Goal: Check status

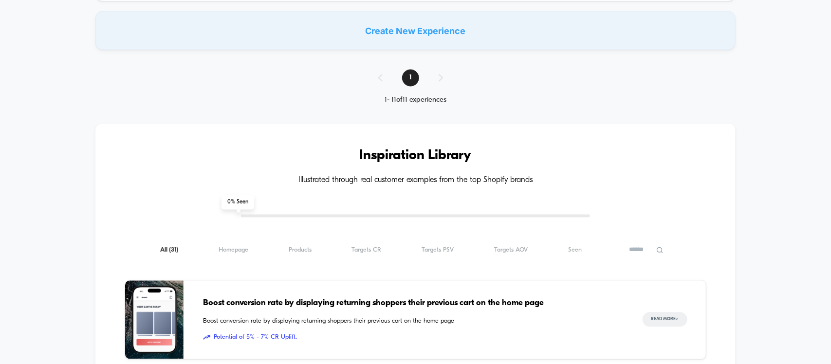
scroll to position [974, 0]
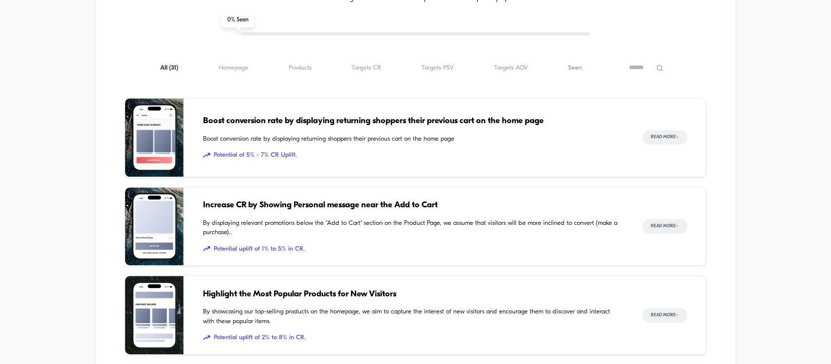
click at [571, 70] on span "Seen ( 31 )" at bounding box center [575, 67] width 14 height 7
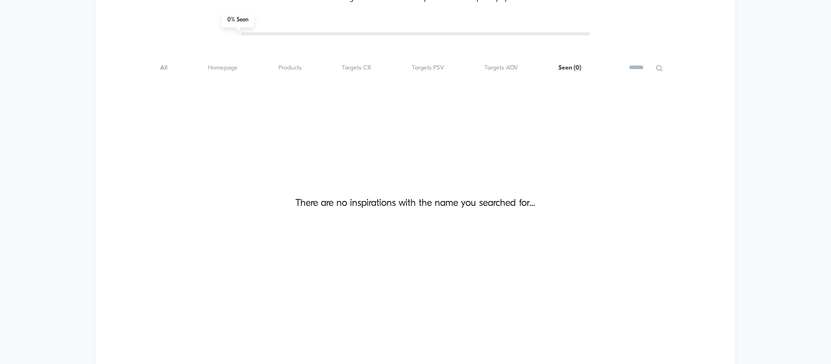
click at [163, 70] on span "All ( 0 )" at bounding box center [163, 67] width 7 height 7
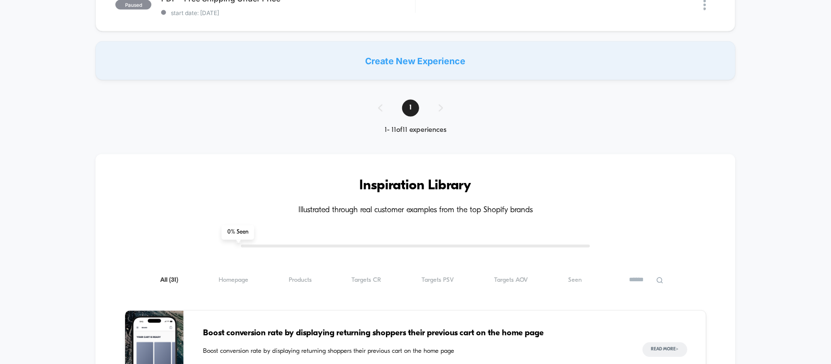
scroll to position [852, 0]
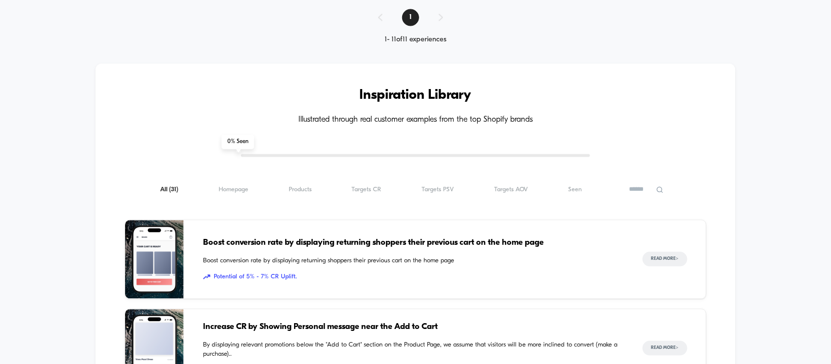
click at [659, 195] on input at bounding box center [646, 190] width 49 height 12
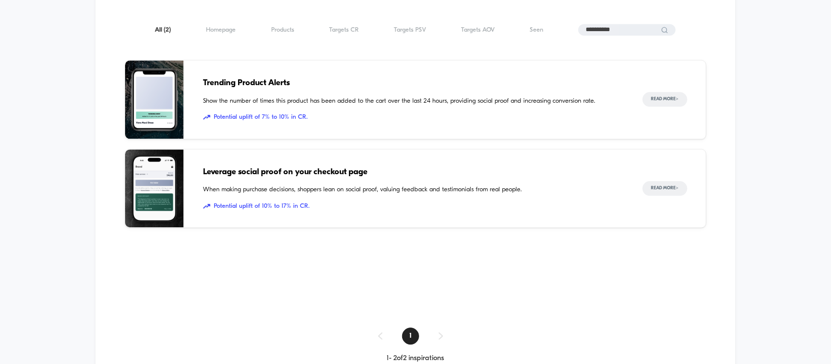
scroll to position [1035, 0]
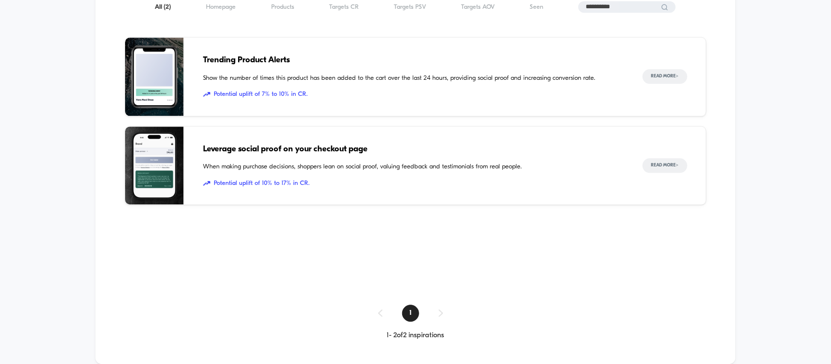
type input "**********"
click at [273, 149] on span "Leverage social proof on your checkout page" at bounding box center [413, 149] width 420 height 13
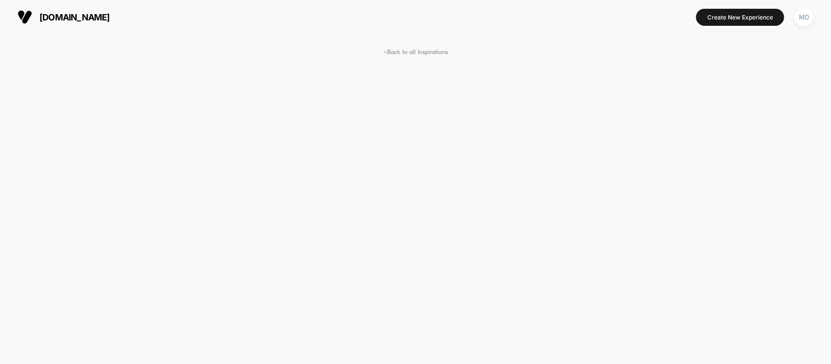
click at [411, 54] on span "< Back to all Inspirations" at bounding box center [415, 52] width 65 height 7
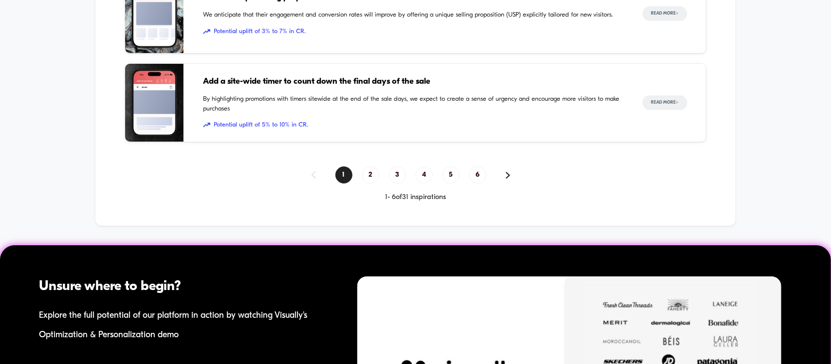
scroll to position [1446, 0]
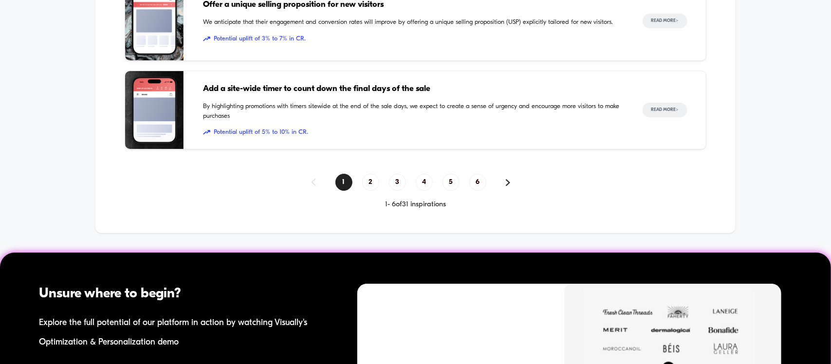
click at [280, 91] on span "Add a site-wide timer to count down the final days of the sale" at bounding box center [413, 89] width 420 height 13
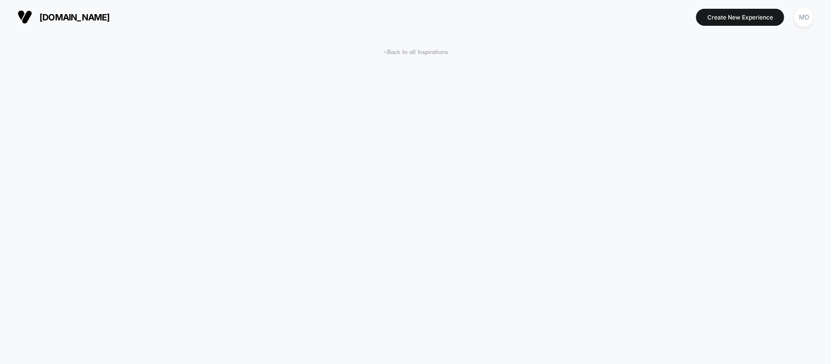
click at [420, 49] on span "< Back to all Inspirations" at bounding box center [415, 52] width 65 height 7
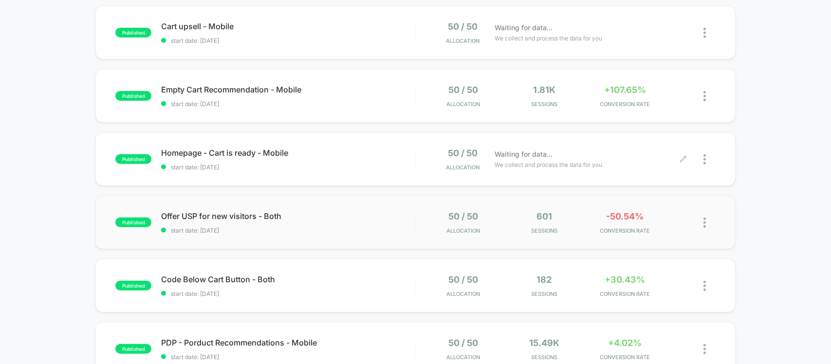
scroll to position [122, 0]
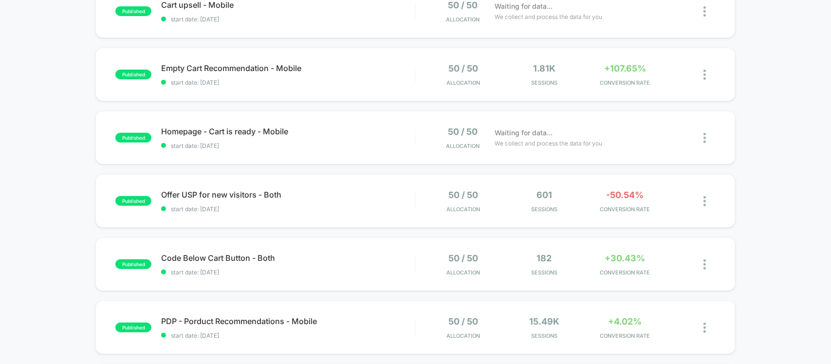
click at [576, 84] on div at bounding box center [592, 87] width 94 height 6
click at [390, 84] on span "start date: [DATE]" at bounding box center [288, 82] width 254 height 7
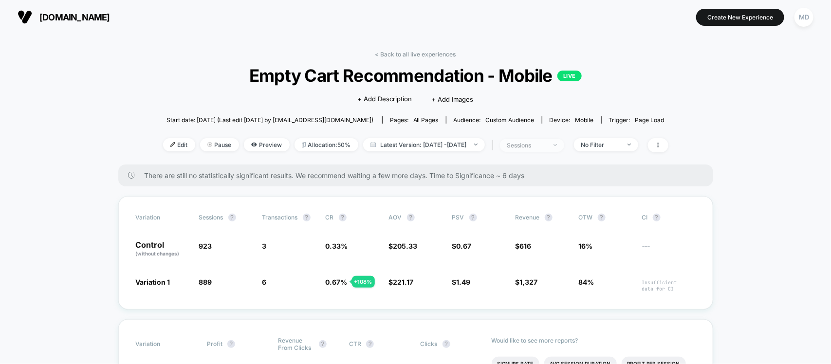
click at [546, 143] on div "sessions" at bounding box center [526, 145] width 39 height 7
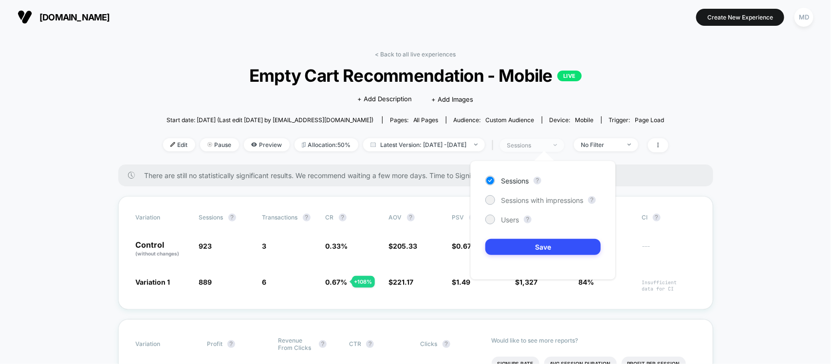
click at [546, 143] on div "sessions" at bounding box center [526, 145] width 39 height 7
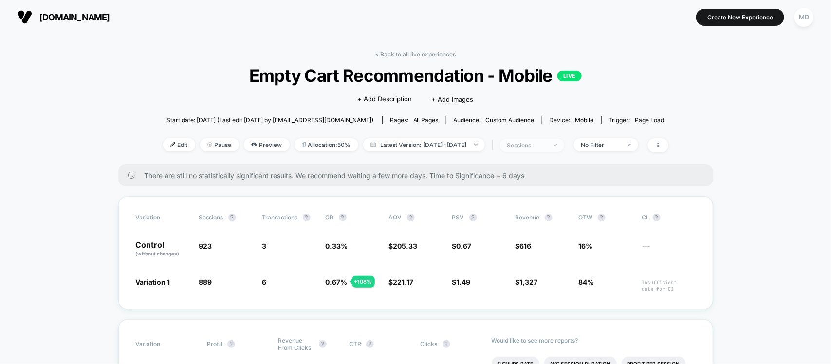
click at [546, 143] on div "sessions" at bounding box center [526, 145] width 39 height 7
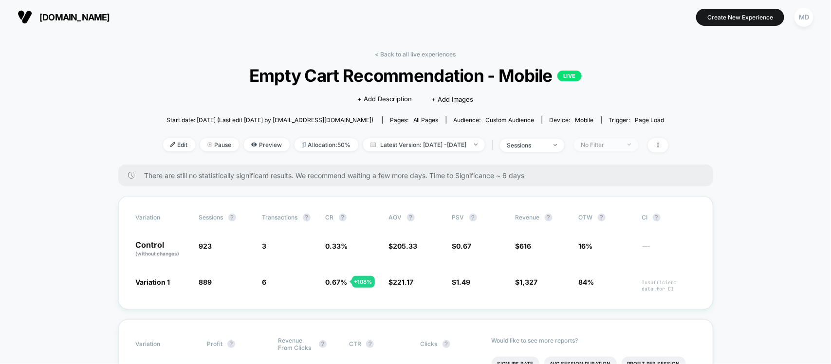
click at [608, 142] on div "No Filter" at bounding box center [600, 144] width 39 height 7
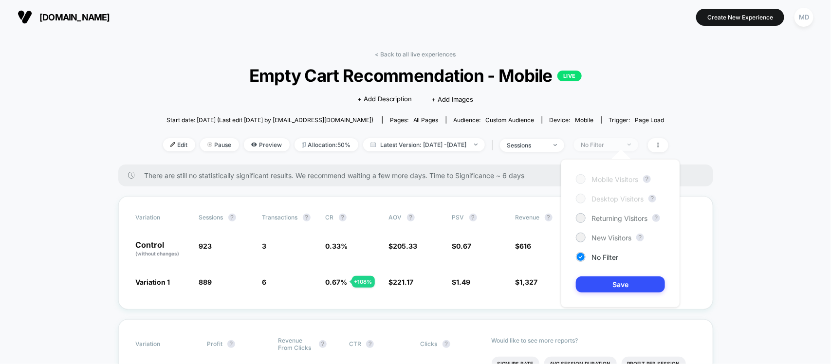
click at [608, 142] on div "No Filter" at bounding box center [600, 144] width 39 height 7
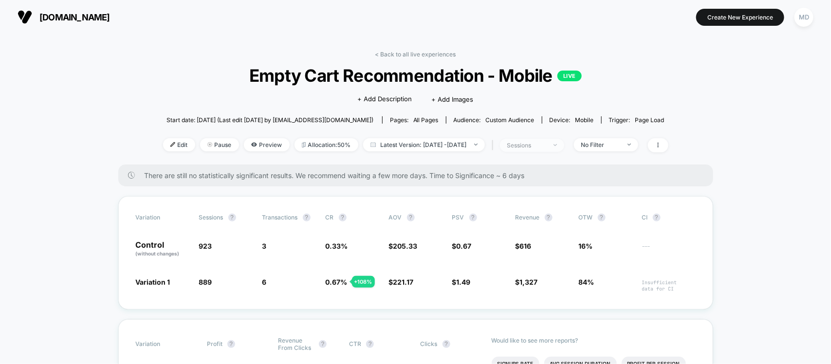
click at [564, 143] on span "sessions" at bounding box center [532, 145] width 64 height 13
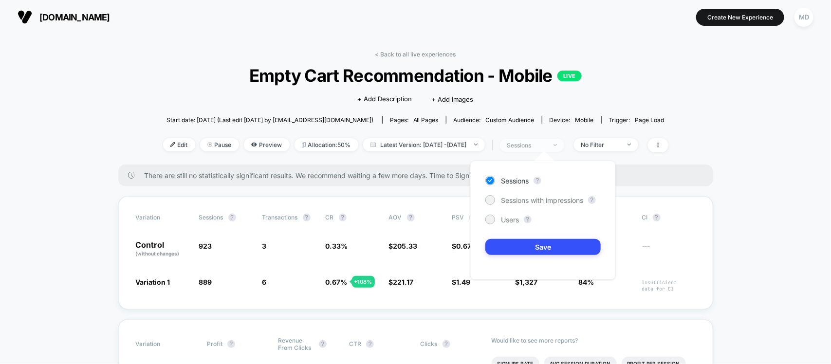
click at [564, 143] on span "sessions" at bounding box center [532, 145] width 64 height 13
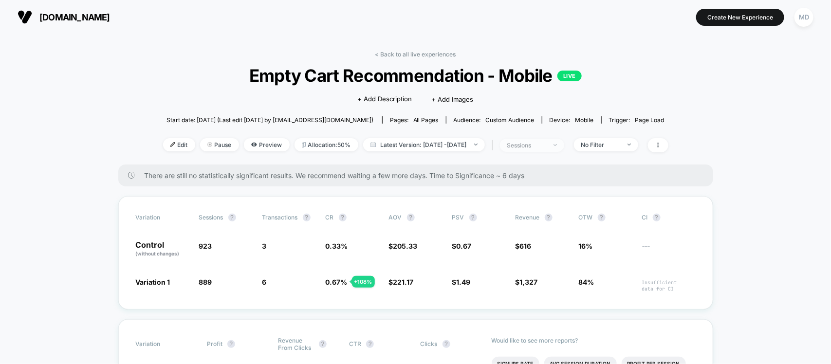
click at [564, 143] on span "sessions" at bounding box center [532, 145] width 64 height 13
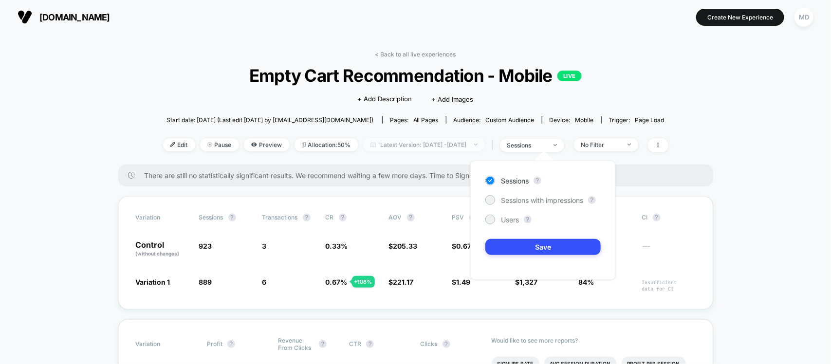
click at [479, 143] on span "Latest Version: [DATE] - [DATE]" at bounding box center [424, 144] width 122 height 13
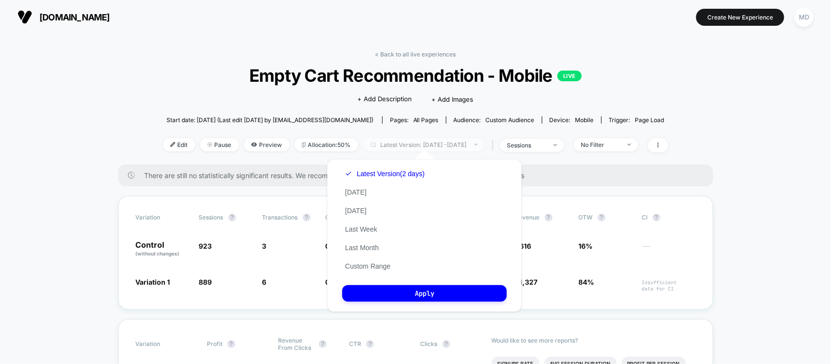
click at [479, 143] on span "Latest Version: [DATE] - [DATE]" at bounding box center [424, 144] width 122 height 13
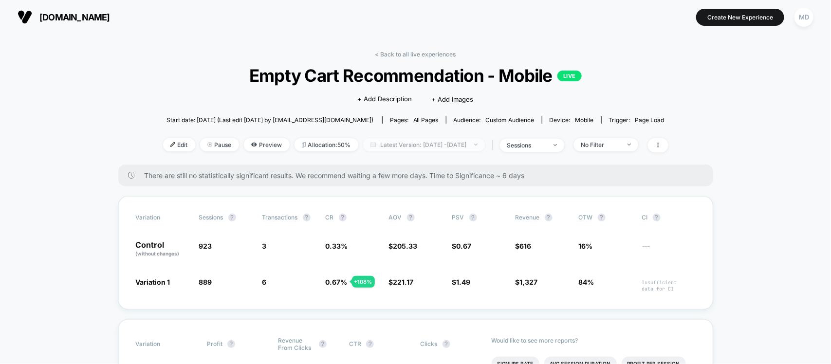
click at [479, 143] on span "Latest Version: [DATE] - [DATE]" at bounding box center [424, 144] width 122 height 13
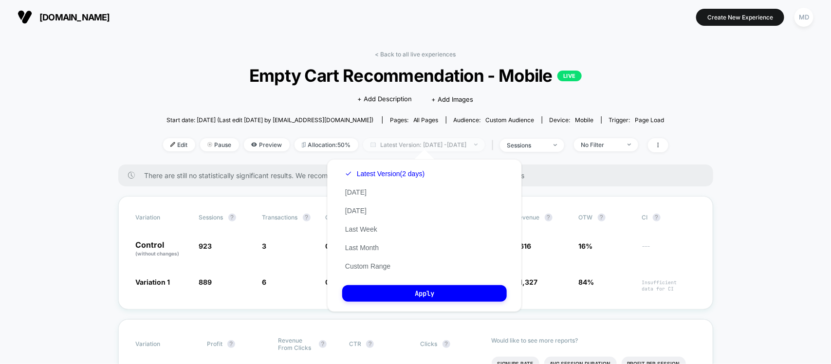
click at [479, 143] on span "Latest Version: [DATE] - [DATE]" at bounding box center [424, 144] width 122 height 13
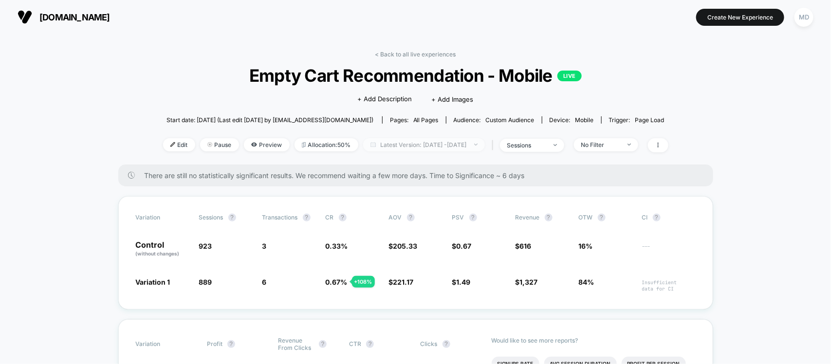
click at [479, 143] on span "Latest Version: [DATE] - [DATE]" at bounding box center [424, 144] width 122 height 13
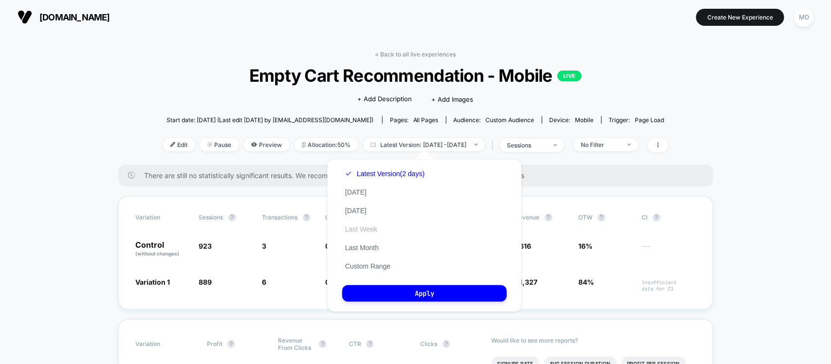
click at [364, 227] on button "Last Week" at bounding box center [361, 229] width 38 height 9
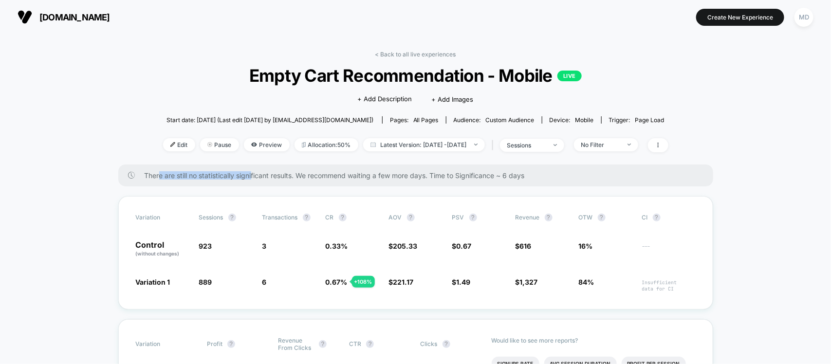
drag, startPoint x: 159, startPoint y: 169, endPoint x: 279, endPoint y: 171, distance: 120.3
click at [257, 171] on span "There are still no statistically significant results. We recommend waiting a fe…" at bounding box center [419, 175] width 549 height 8
click at [267, 178] on span "There are still no statistically significant results. We recommend waiting a fe…" at bounding box center [419, 175] width 549 height 8
click at [627, 138] on span "No Filter" at bounding box center [606, 144] width 64 height 13
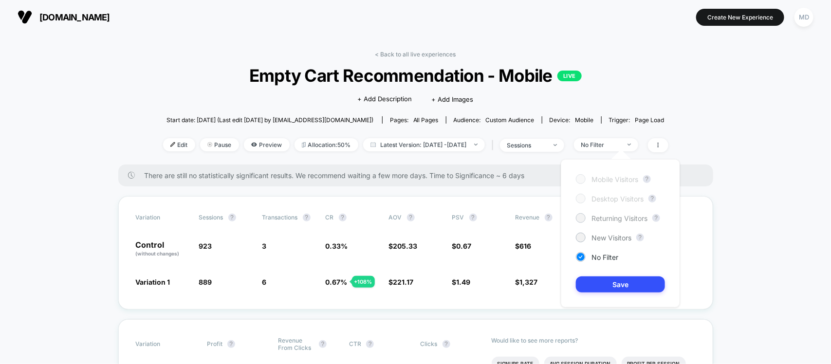
click at [604, 222] on span "Returning Visitors" at bounding box center [620, 218] width 56 height 8
click at [592, 236] on span "New Visitors" at bounding box center [612, 238] width 40 height 8
click at [582, 260] on div at bounding box center [580, 256] width 7 height 7
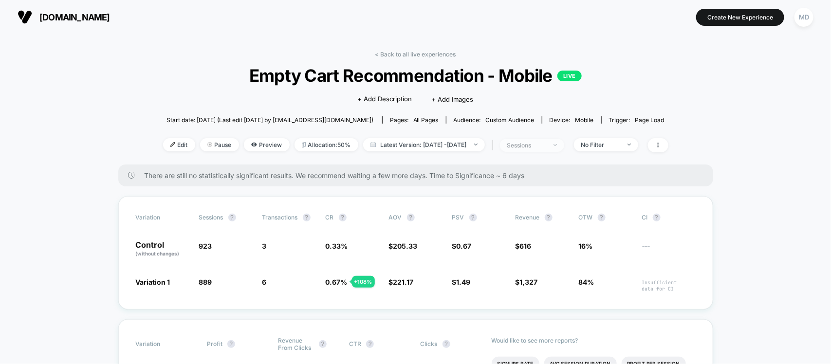
click at [546, 144] on div "sessions" at bounding box center [526, 145] width 39 height 7
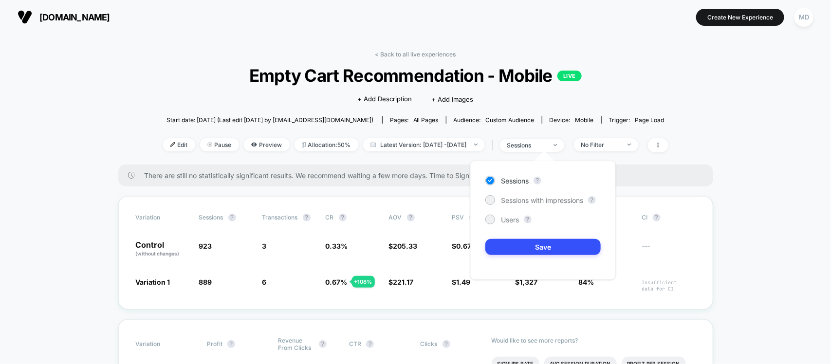
click at [302, 121] on span "Start date: [DATE] (Last edit [DATE] by [EMAIL_ADDRESS][DOMAIN_NAME])" at bounding box center [270, 119] width 207 height 7
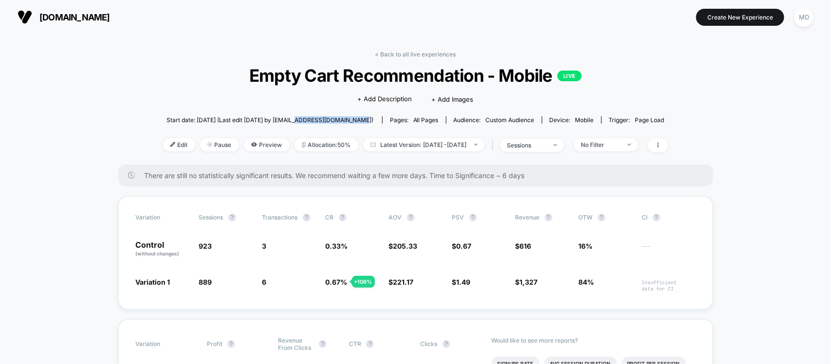
drag, startPoint x: 301, startPoint y: 117, endPoint x: 366, endPoint y: 113, distance: 65.4
click at [366, 113] on span "Start date: [DATE] (Last edit [DATE] by [EMAIL_ADDRESS][DOMAIN_NAME])" at bounding box center [270, 120] width 207 height 17
click at [342, 116] on span "Start date: [DATE] (Last edit [DATE] by [EMAIL_ADDRESS][DOMAIN_NAME])" at bounding box center [270, 119] width 207 height 7
click at [408, 53] on link "< Back to all live experiences" at bounding box center [415, 54] width 81 height 7
